Goal: Check status: Check status

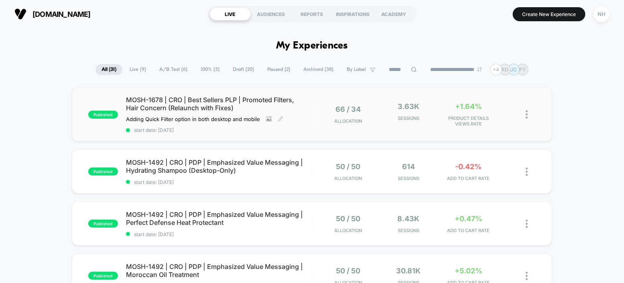
click at [266, 98] on span "MOSH-1678 | CRO | Best Sellers PLP | Promoted Filters, Hair Concern (Relaunch w…" at bounding box center [219, 104] width 186 height 16
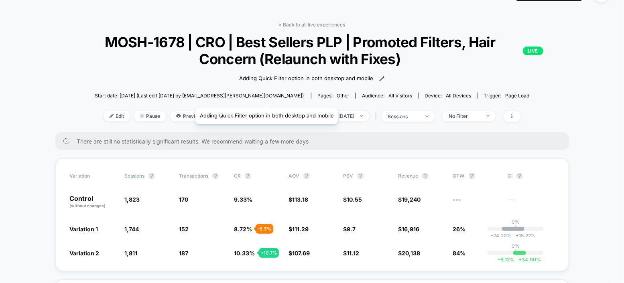
scroll to position [24, 0]
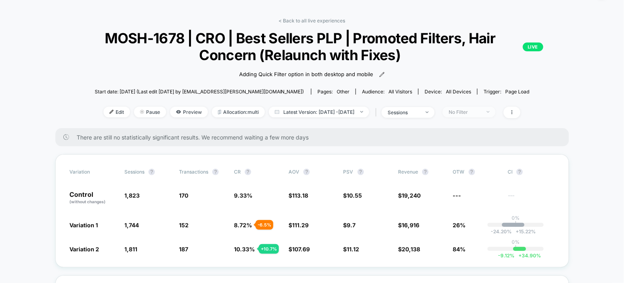
click at [481, 112] on div "No Filter" at bounding box center [465, 112] width 32 height 6
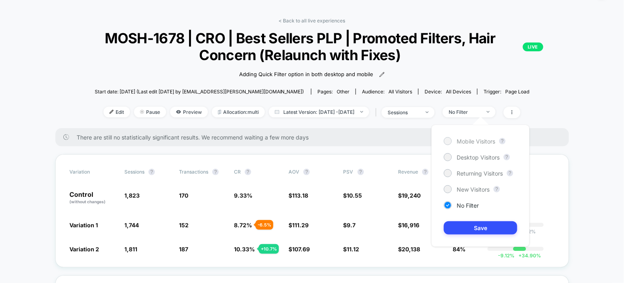
click at [478, 144] on span "Mobile Visitors" at bounding box center [476, 141] width 39 height 7
click at [487, 230] on button "Save" at bounding box center [480, 228] width 73 height 13
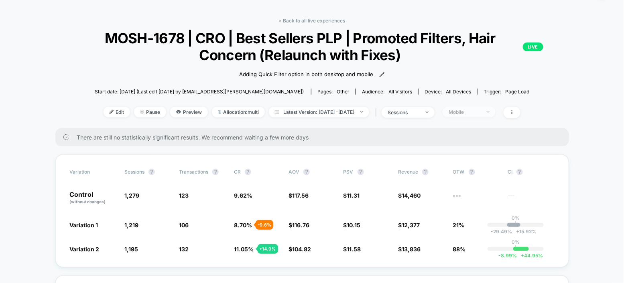
click at [481, 110] on div "Mobile" at bounding box center [465, 112] width 32 height 6
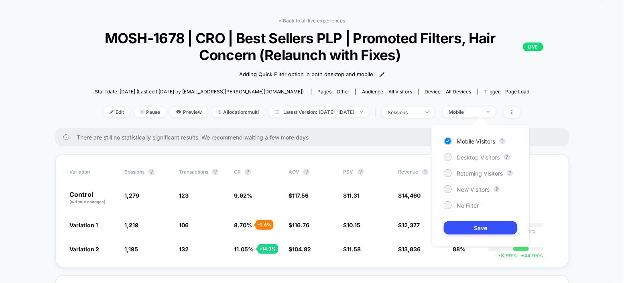
click at [482, 154] on span "Desktop Visitors" at bounding box center [478, 157] width 43 height 7
click at [485, 222] on button "Save" at bounding box center [480, 228] width 73 height 13
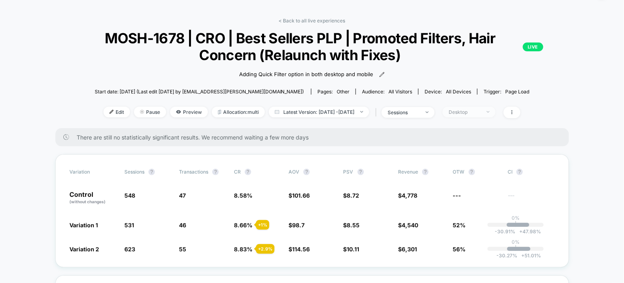
click at [495, 112] on span "Desktop" at bounding box center [469, 112] width 53 height 11
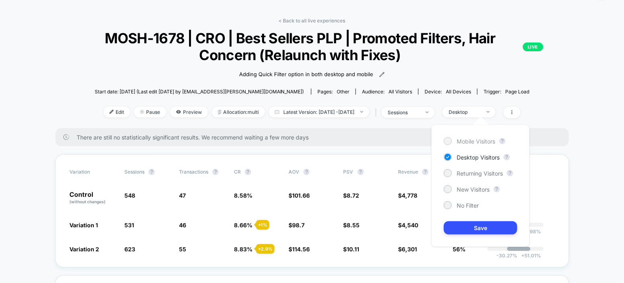
click at [480, 140] on span "Mobile Visitors" at bounding box center [476, 141] width 39 height 7
click at [493, 230] on button "Save" at bounding box center [480, 228] width 73 height 13
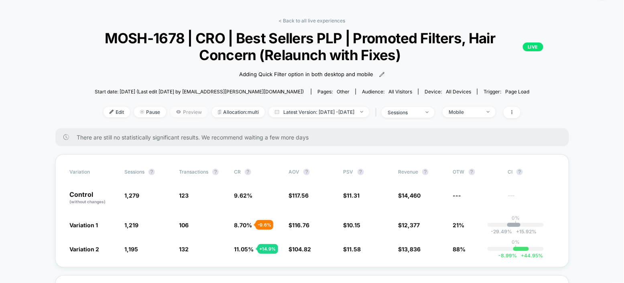
click at [176, 112] on span "Preview" at bounding box center [189, 112] width 38 height 11
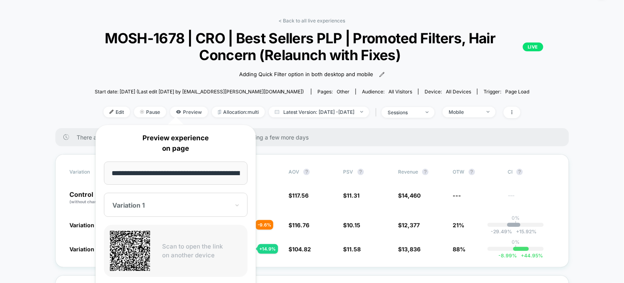
scroll to position [0, 39]
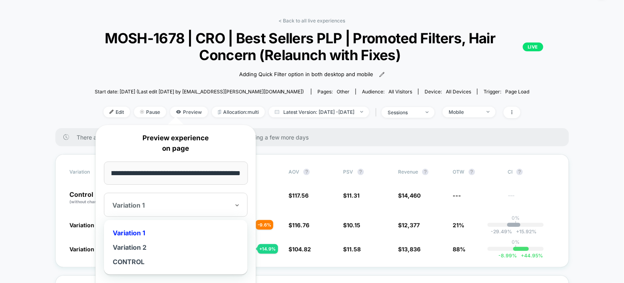
click at [179, 204] on div at bounding box center [170, 206] width 117 height 8
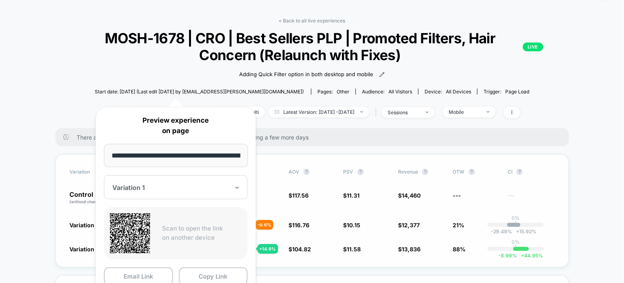
scroll to position [77, 0]
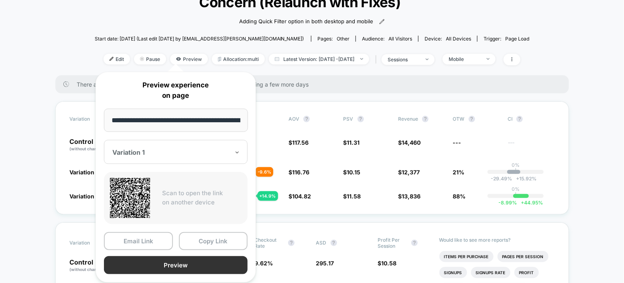
click at [215, 263] on button "Preview" at bounding box center [176, 266] width 144 height 18
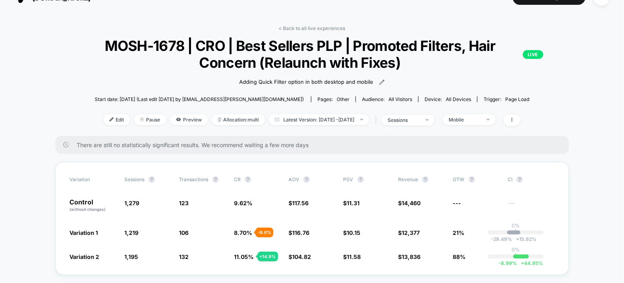
scroll to position [0, 0]
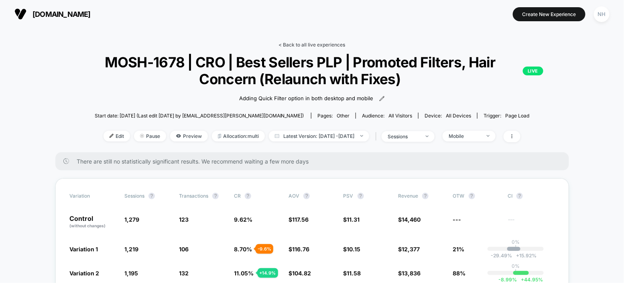
click at [299, 43] on link "< Back to all live experiences" at bounding box center [312, 45] width 67 height 6
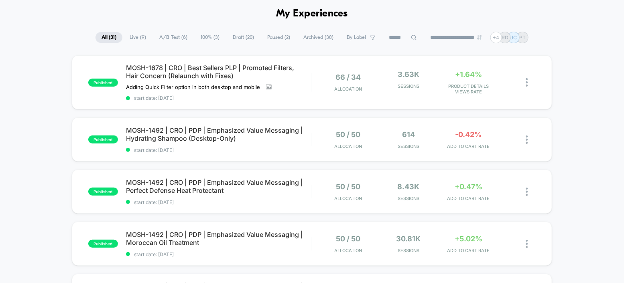
scroll to position [39, 0]
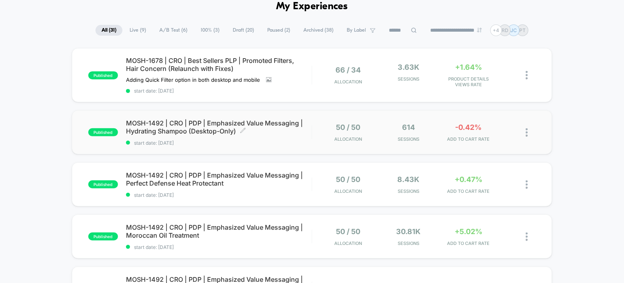
click at [278, 124] on span "MOSH-1492 | CRO | PDP | Emphasized Value Messaging | Hydrating Shampoo (Desktop…" at bounding box center [219, 127] width 186 height 16
